Goal: Task Accomplishment & Management: Manage account settings

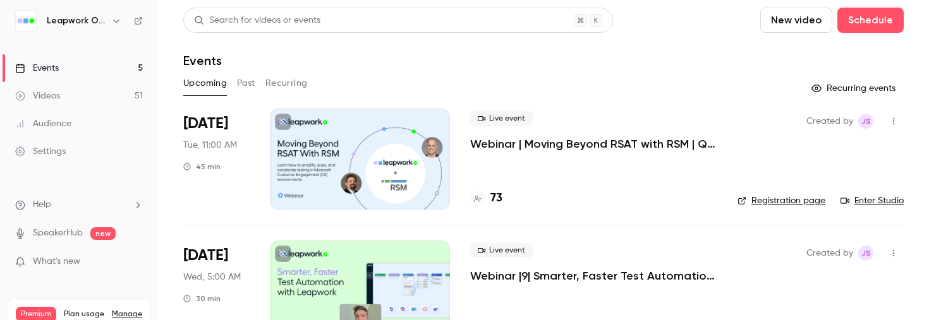
click at [383, 166] on div at bounding box center [360, 159] width 180 height 101
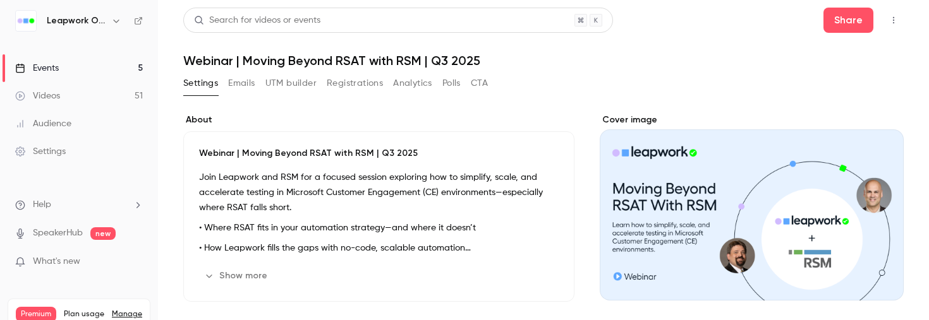
click at [358, 83] on button "Registrations" at bounding box center [355, 83] width 56 height 20
click at [46, 63] on div "Events" at bounding box center [37, 68] width 44 height 13
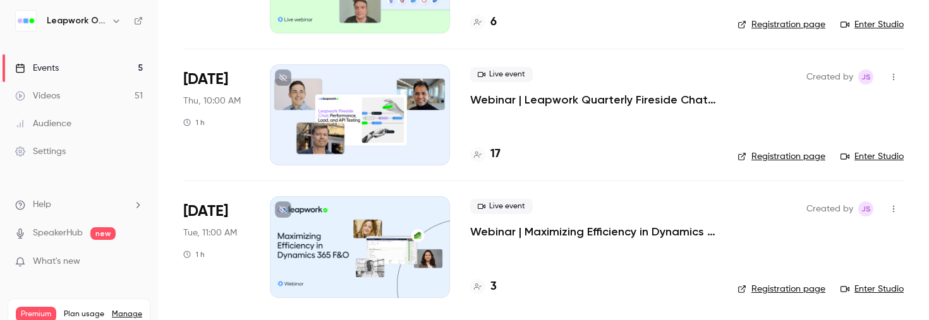
scroll to position [441, 0]
click at [378, 131] on div at bounding box center [360, 114] width 180 height 101
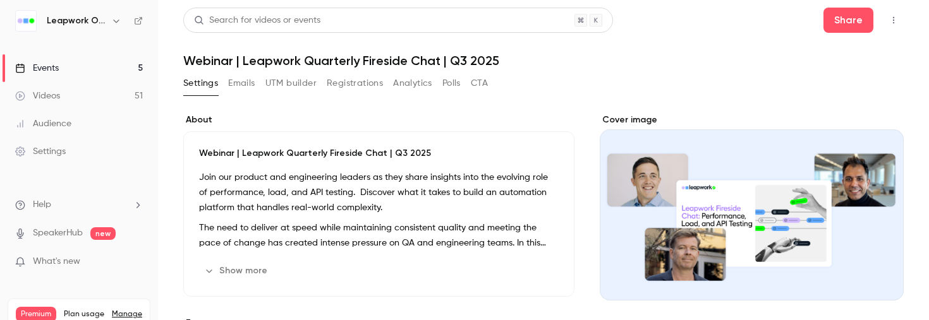
click at [250, 269] on button "Show more" at bounding box center [237, 271] width 76 height 20
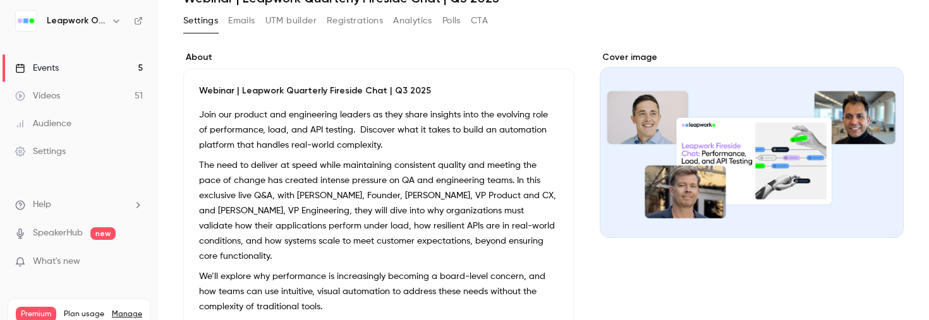
scroll to position [66, 0]
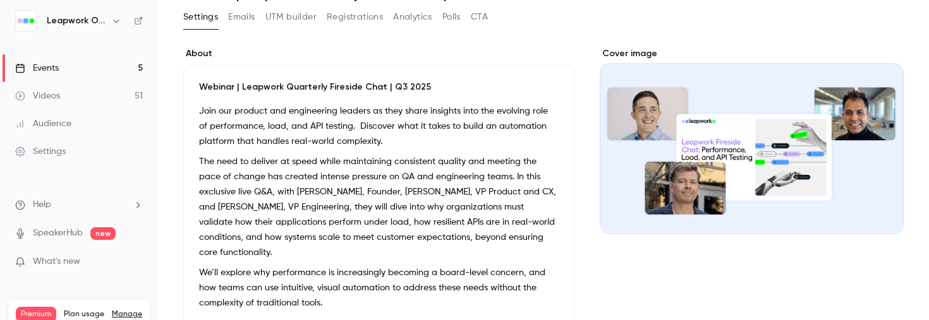
click at [277, 173] on div "Join our product and engineering leaders as they share insights into the evolvi…" at bounding box center [379, 210] width 360 height 212
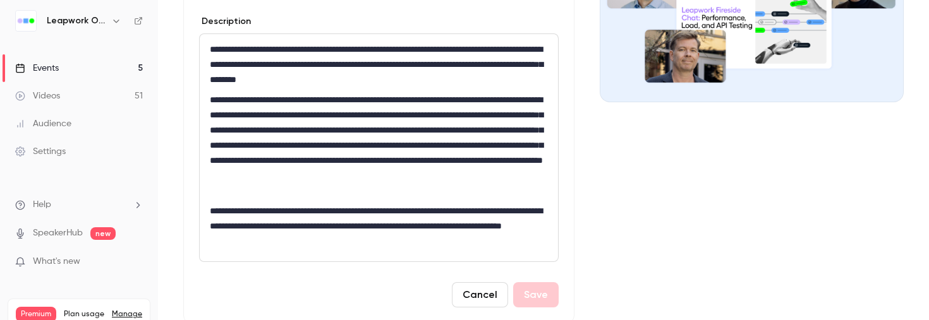
scroll to position [216, 0]
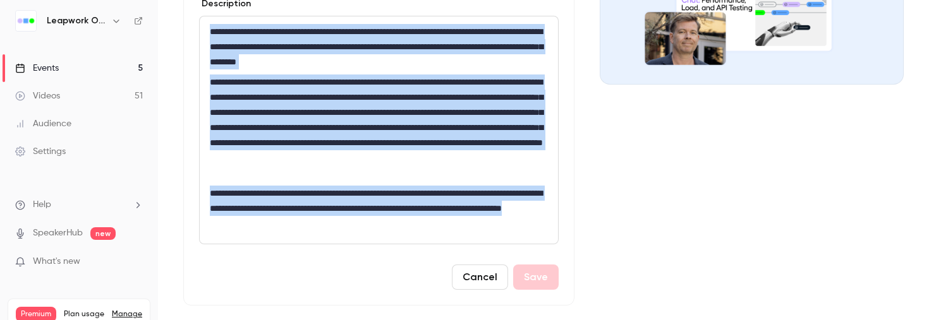
drag, startPoint x: 391, startPoint y: 225, endPoint x: 198, endPoint y: 30, distance: 274.4
click at [198, 30] on div "**********" at bounding box center [378, 110] width 391 height 391
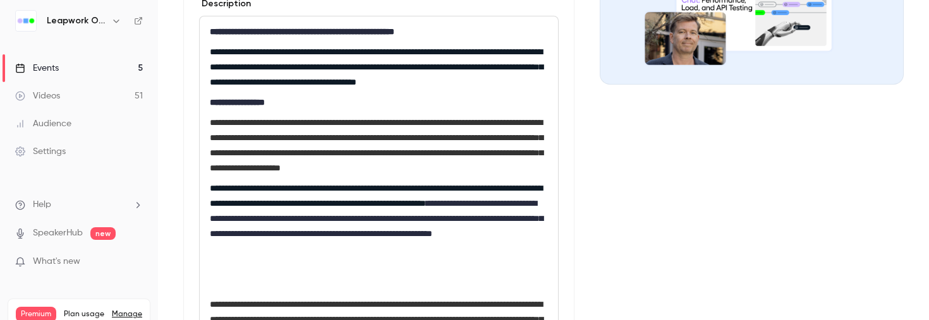
scroll to position [0, 0]
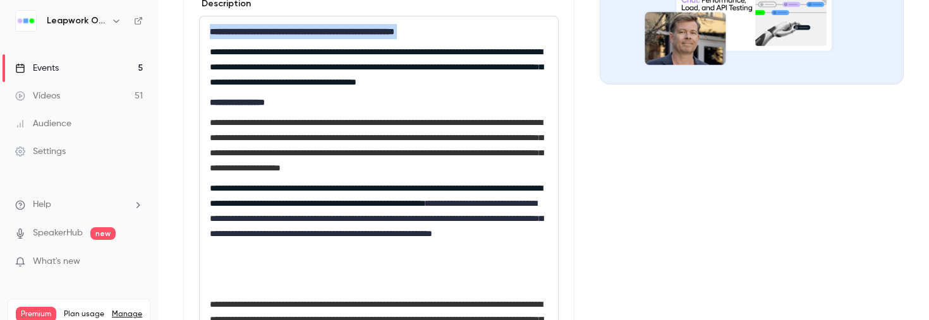
drag, startPoint x: 209, startPoint y: 50, endPoint x: 203, endPoint y: 22, distance: 28.4
click at [203, 22] on div "**********" at bounding box center [379, 185] width 358 height 339
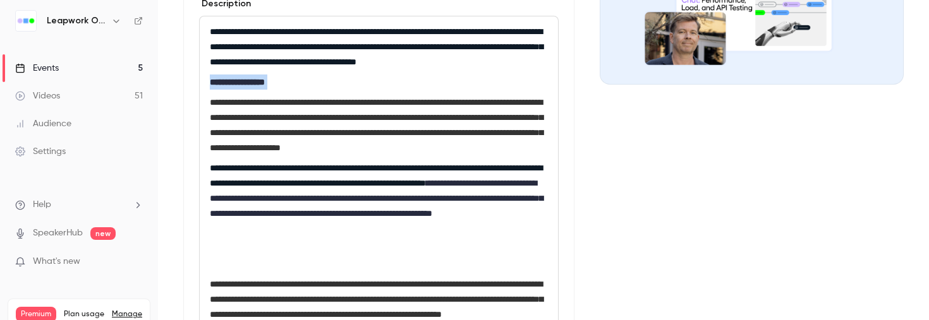
drag, startPoint x: 286, startPoint y: 95, endPoint x: 206, endPoint y: 90, distance: 80.5
click at [206, 90] on div "**********" at bounding box center [379, 175] width 358 height 318
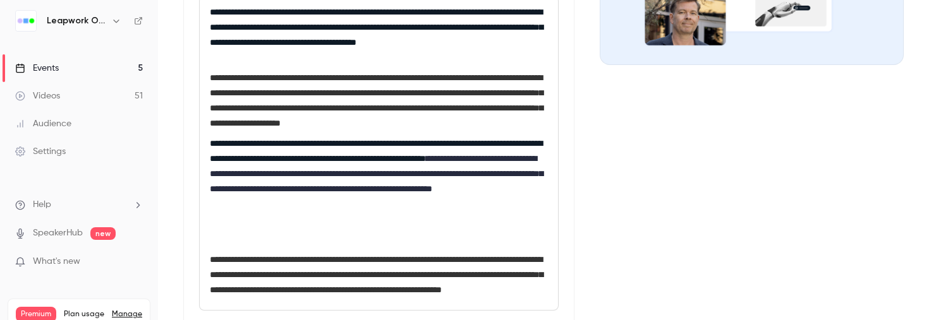
scroll to position [242, 0]
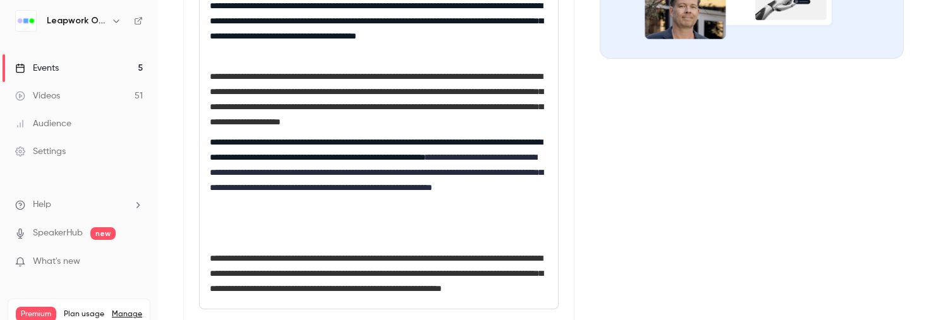
click at [296, 130] on p "**********" at bounding box center [379, 99] width 338 height 61
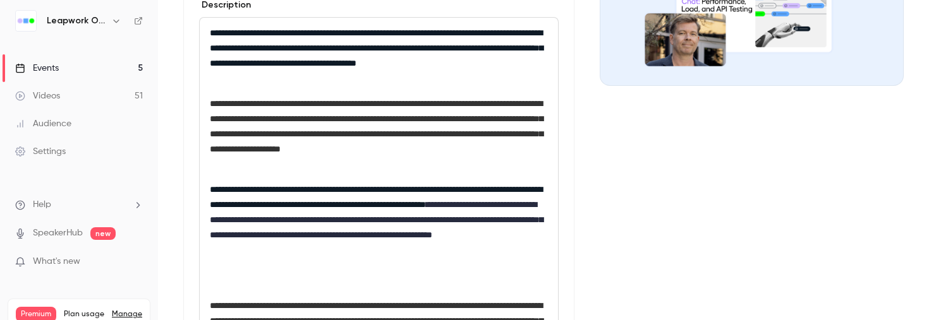
scroll to position [207, 0]
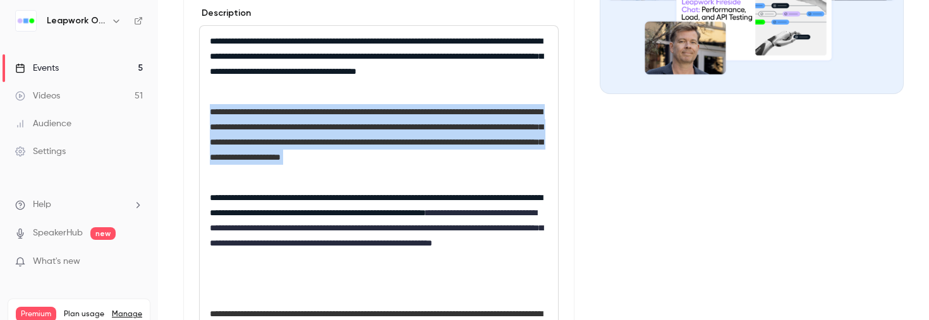
drag, startPoint x: 274, startPoint y: 190, endPoint x: 190, endPoint y: 124, distance: 106.6
click at [190, 124] on div "**********" at bounding box center [378, 176] width 391 height 502
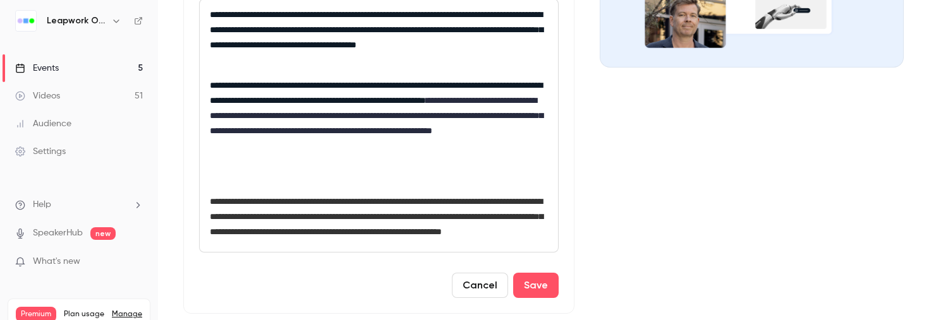
scroll to position [238, 0]
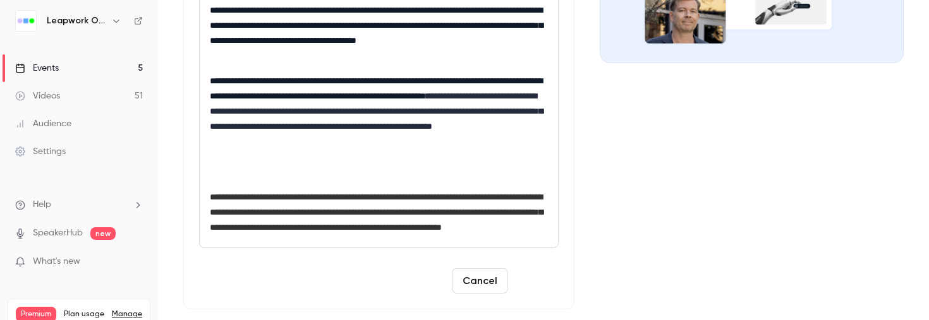
click at [540, 294] on button "Save" at bounding box center [535, 281] width 45 height 25
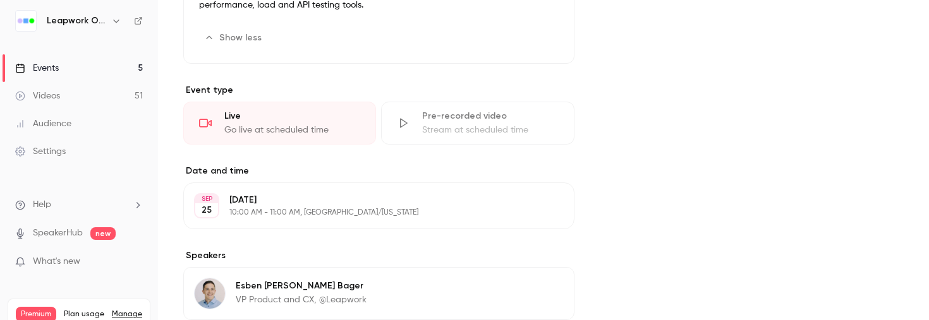
scroll to position [0, 0]
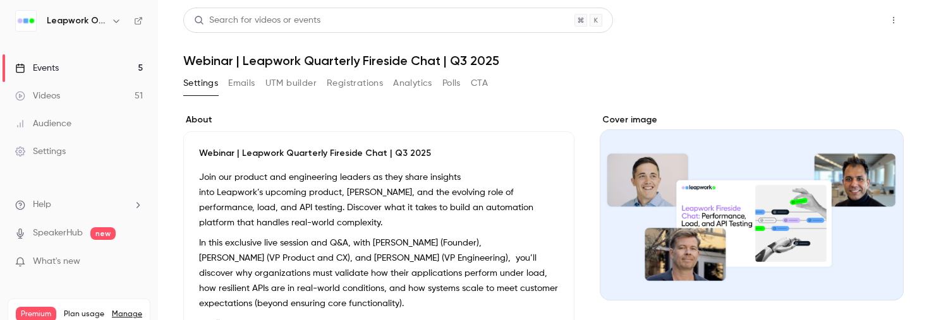
click at [855, 23] on button "Share" at bounding box center [848, 20] width 50 height 25
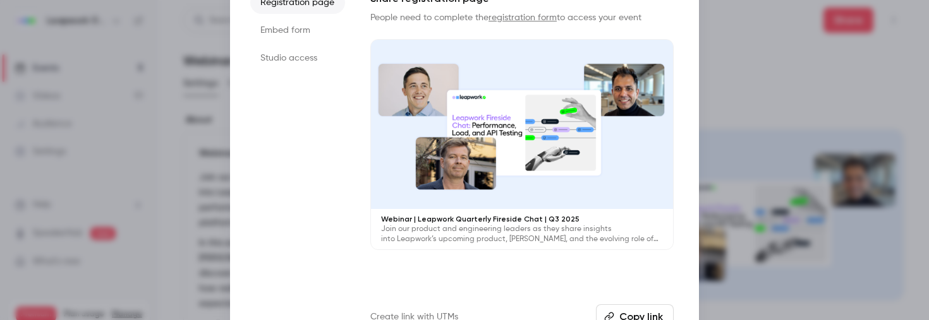
click at [641, 312] on button "Copy link" at bounding box center [635, 317] width 78 height 25
